Goal: Communication & Community: Answer question/provide support

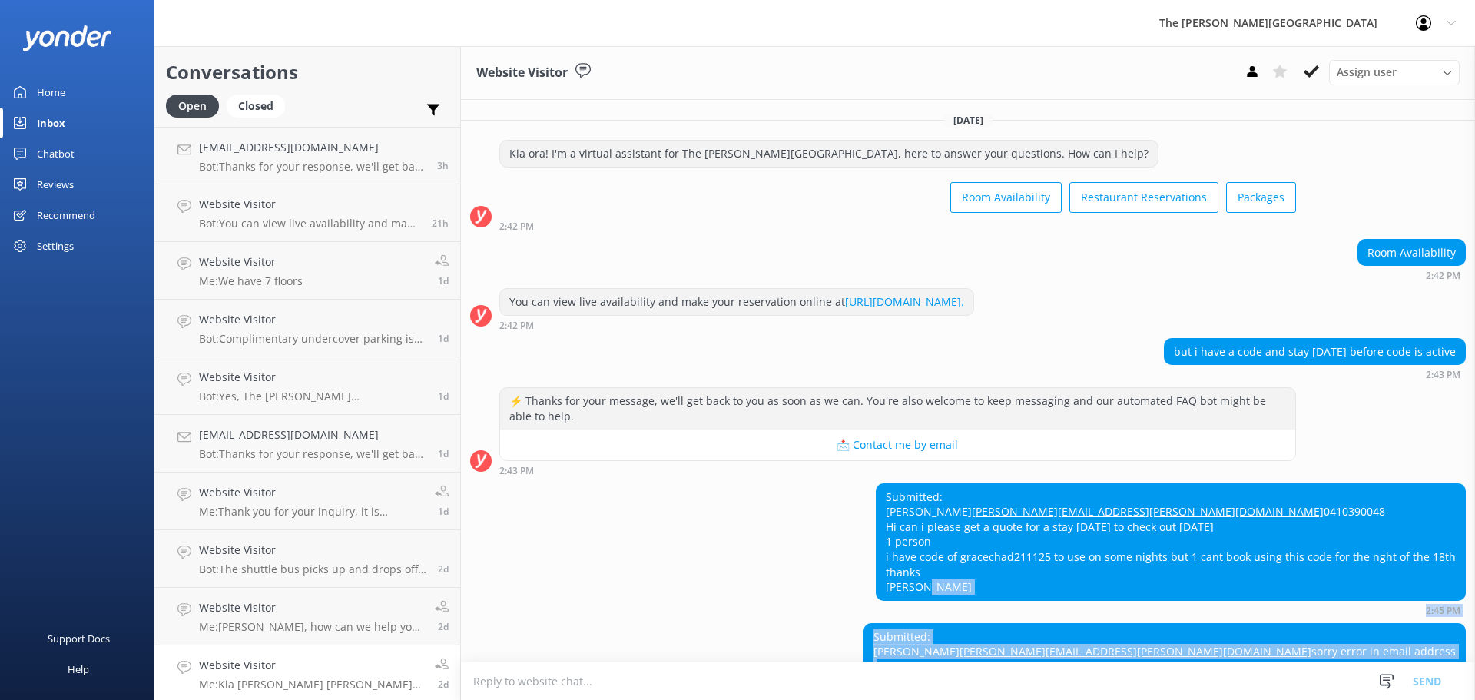
scroll to position [350, 0]
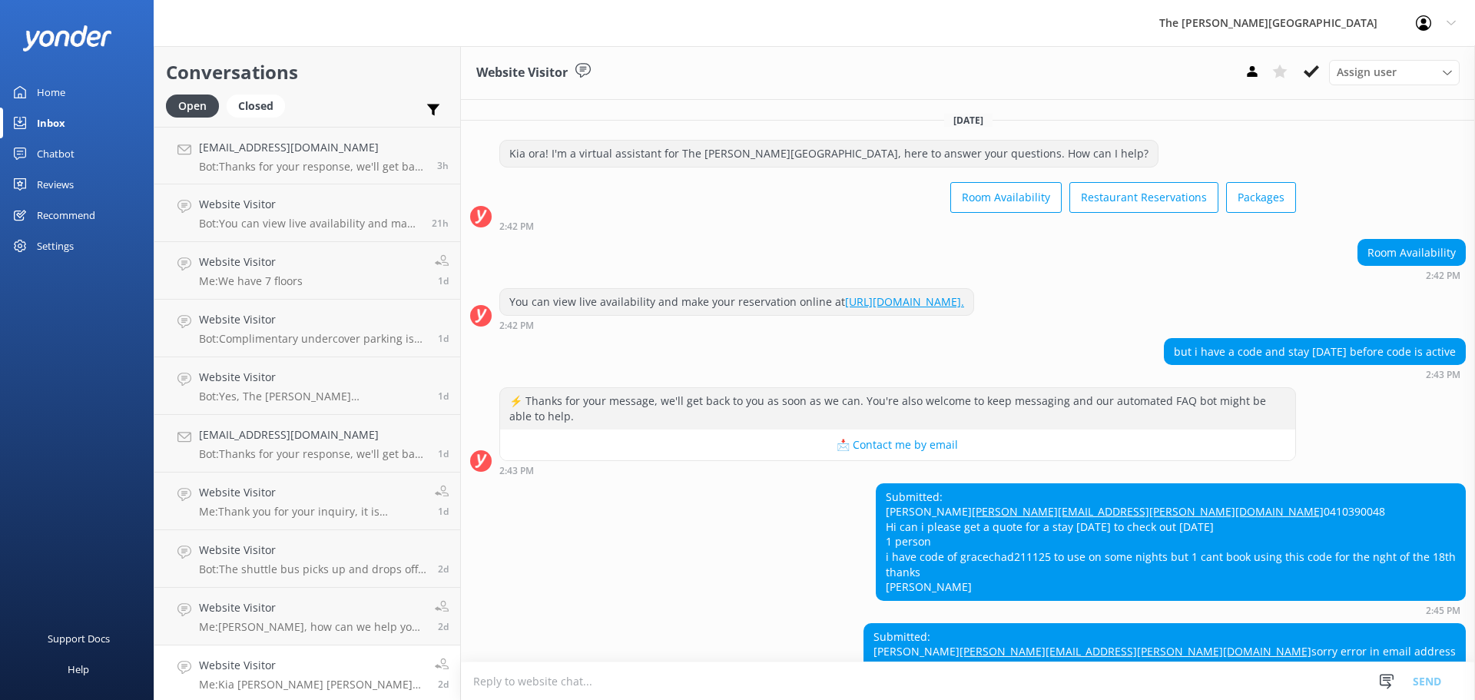
scroll to position [350, 0]
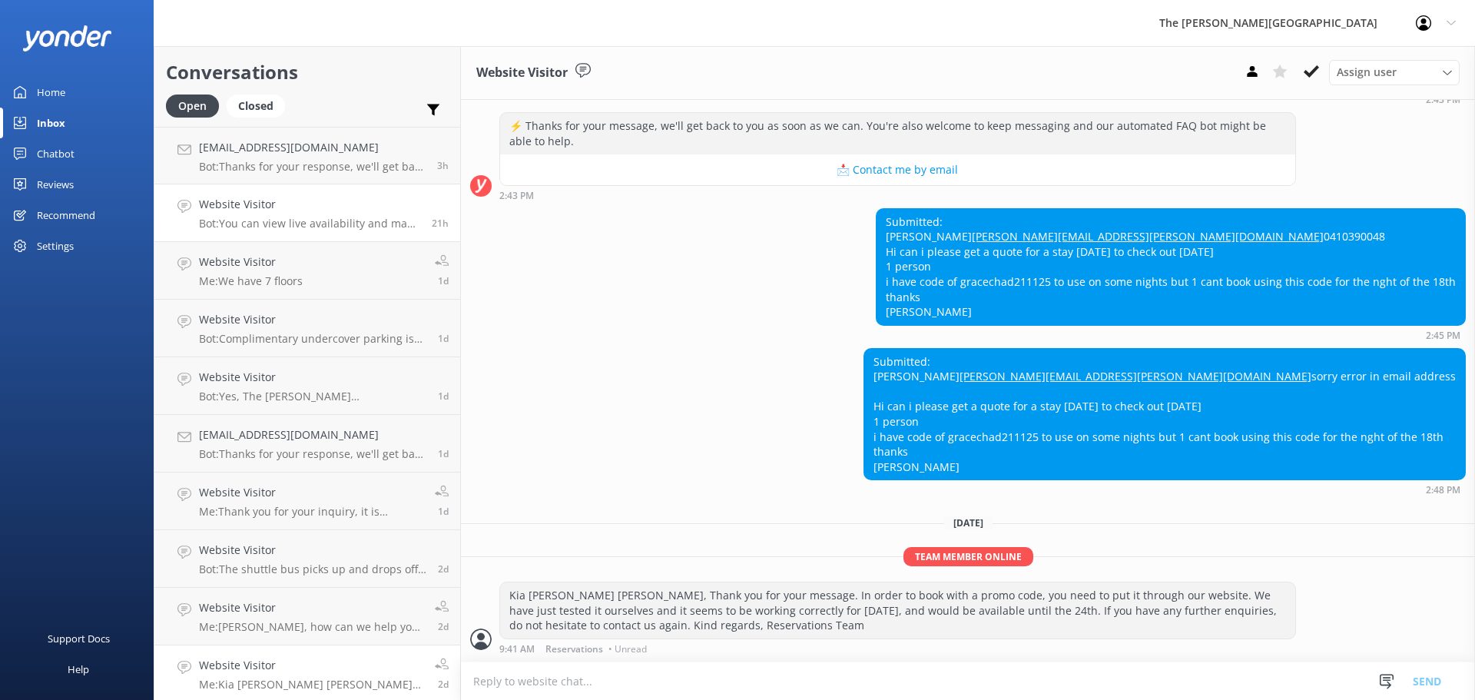
click at [253, 194] on link "Website Visitor Bot: You can view live availability and make your reservation o…" at bounding box center [307, 213] width 306 height 58
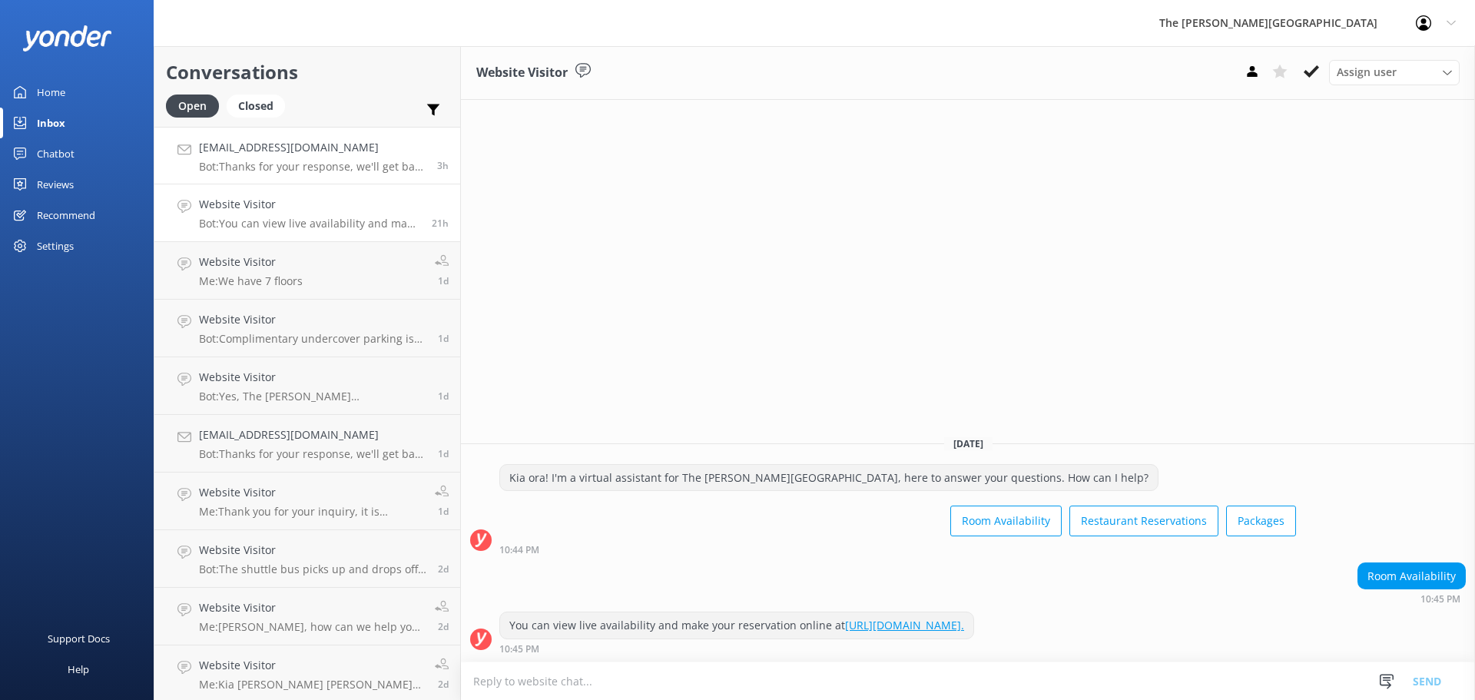
click at [277, 144] on h4 "[EMAIL_ADDRESS][DOMAIN_NAME]" at bounding box center [312, 147] width 227 height 17
